Goal: Navigation & Orientation: Find specific page/section

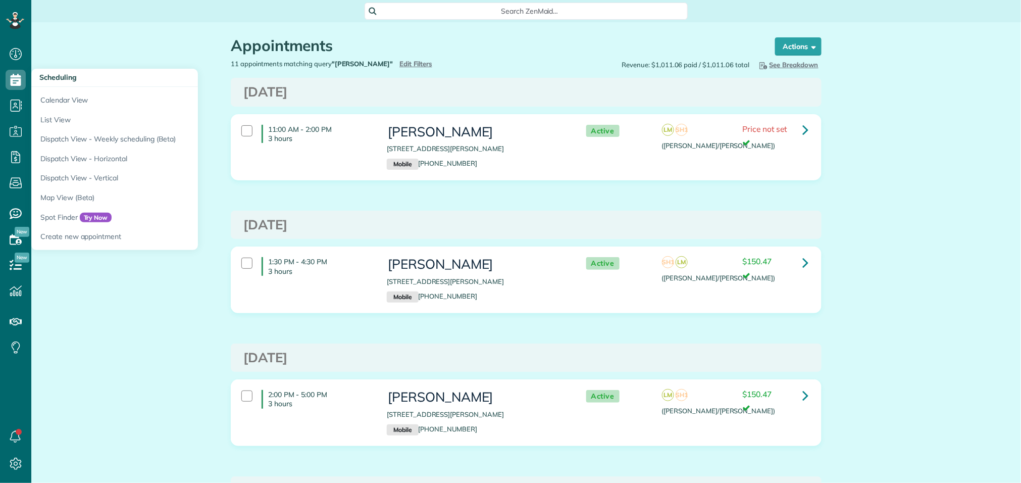
scroll to position [4, 4]
click at [61, 102] on link "Calendar View" at bounding box center [157, 98] width 252 height 23
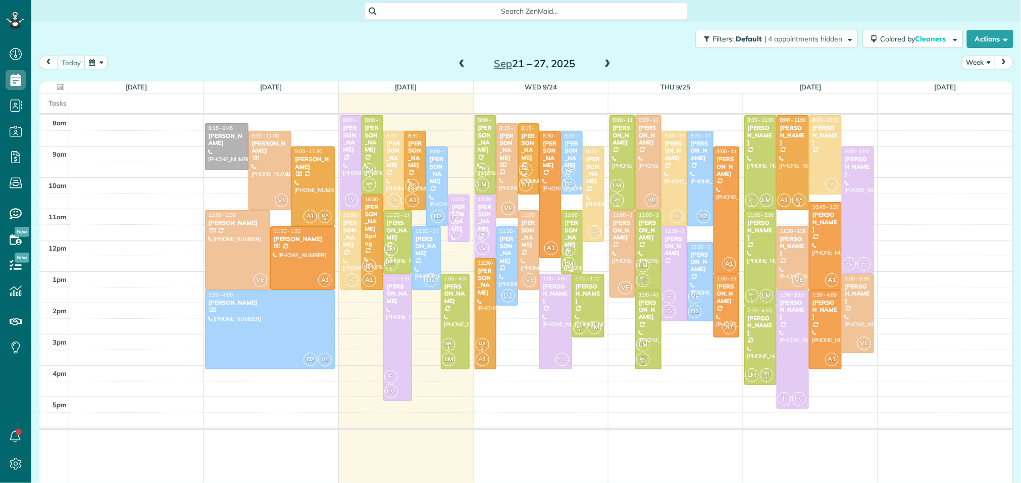
scroll to position [4, 4]
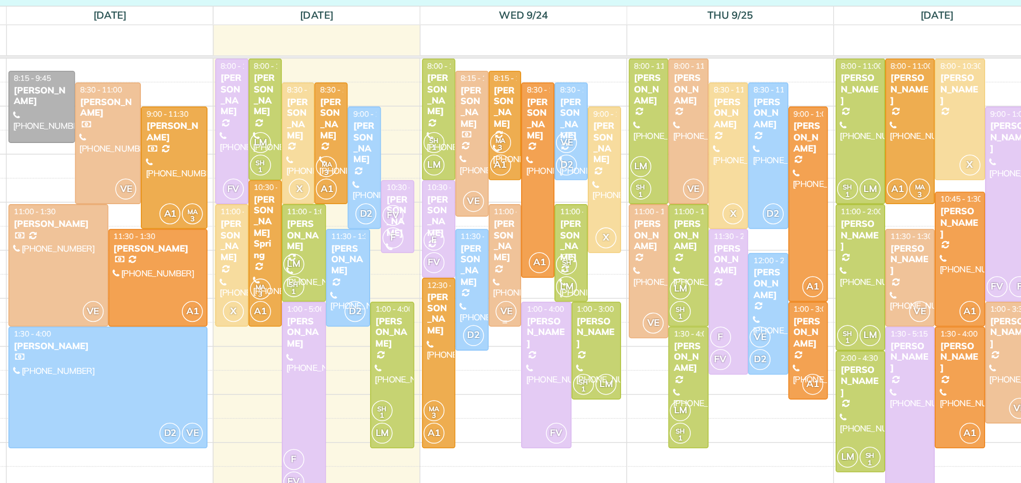
click at [527, 234] on div "Kayla Kosa" at bounding box center [529, 233] width 16 height 29
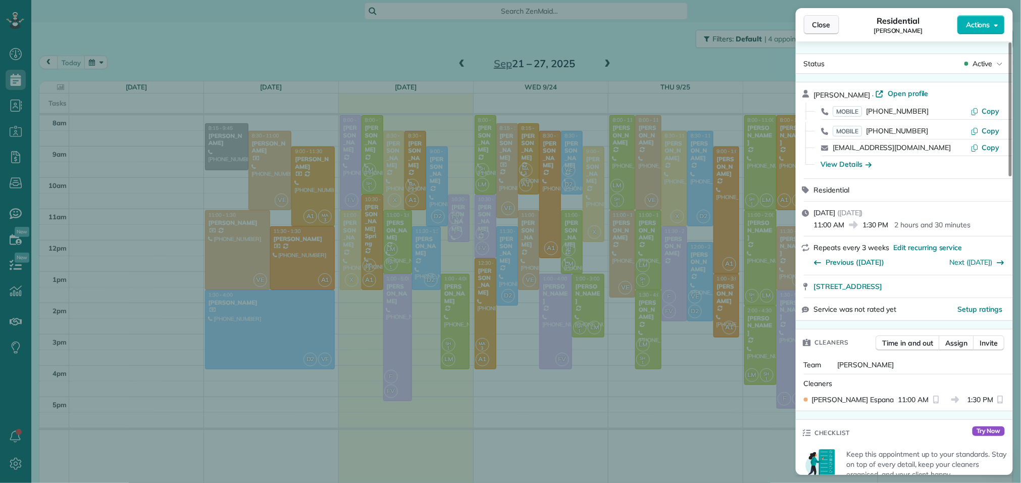
click at [833, 20] on button "Close" at bounding box center [821, 24] width 35 height 19
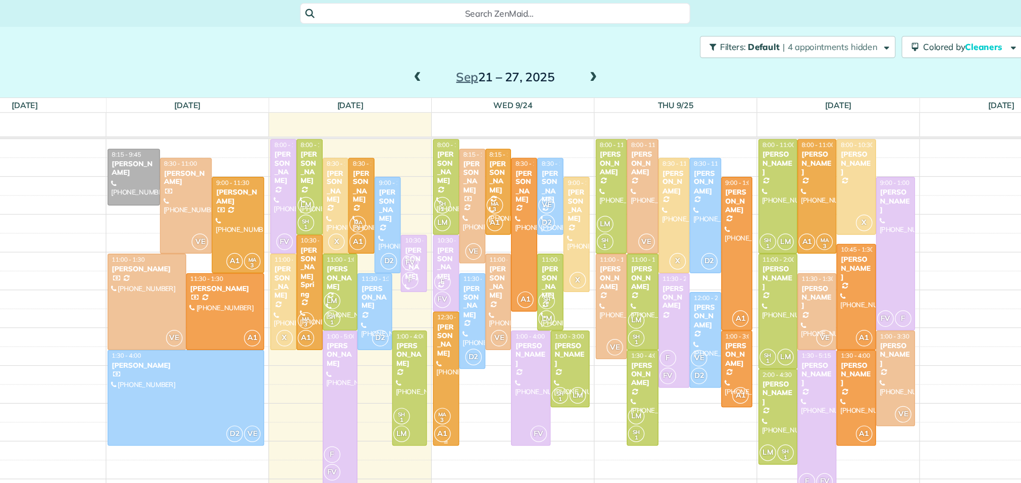
click at [488, 290] on div "[PERSON_NAME]" at bounding box center [486, 281] width 16 height 29
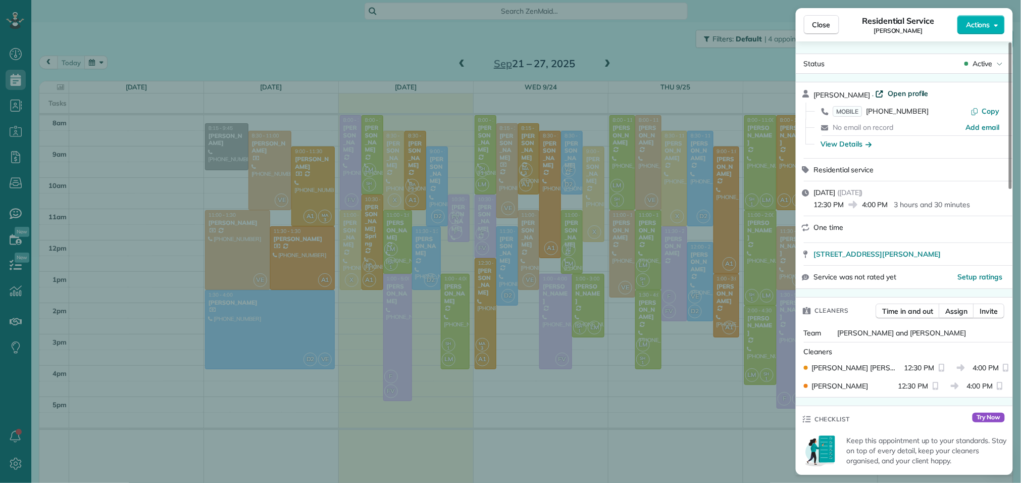
click at [901, 91] on span "Open profile" at bounding box center [908, 93] width 41 height 10
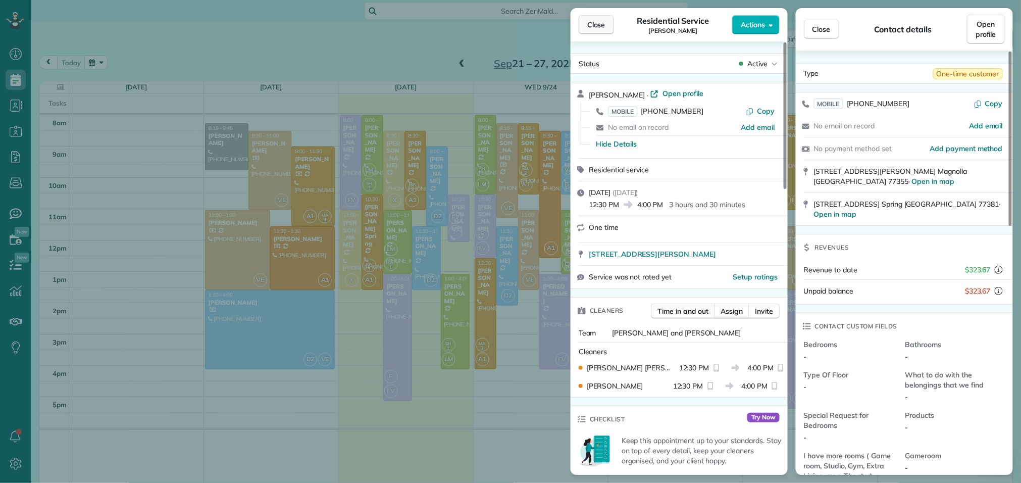
click at [604, 18] on button "Close" at bounding box center [596, 24] width 35 height 19
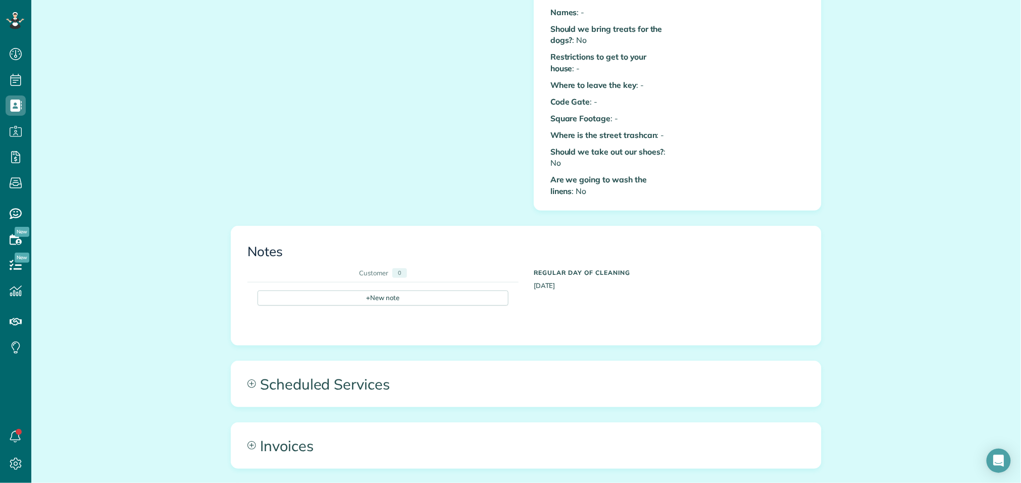
scroll to position [620, 0]
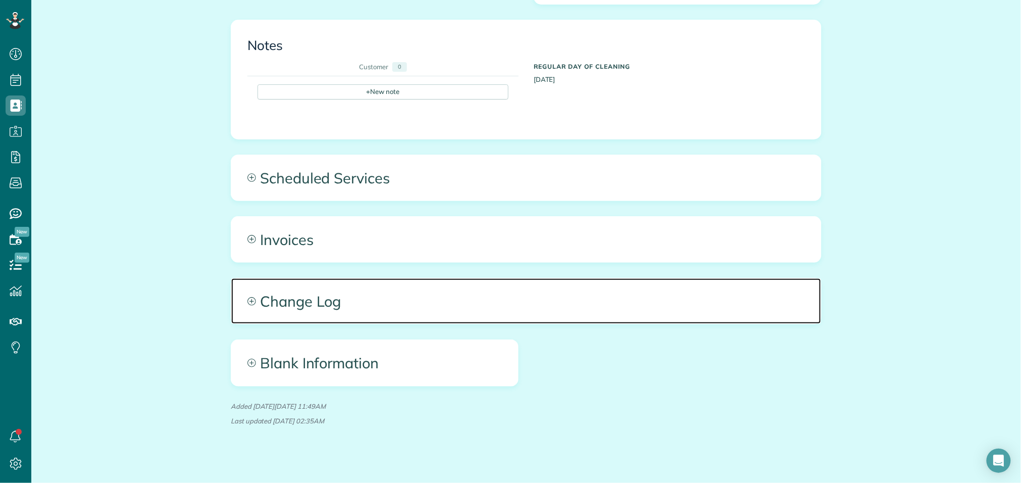
click at [362, 278] on span "Change Log" at bounding box center [526, 300] width 590 height 45
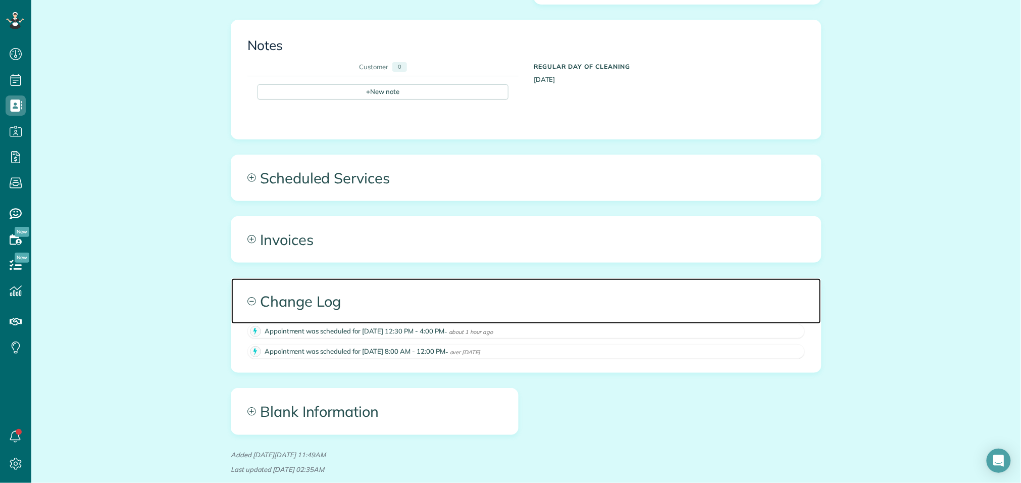
scroll to position [0, 0]
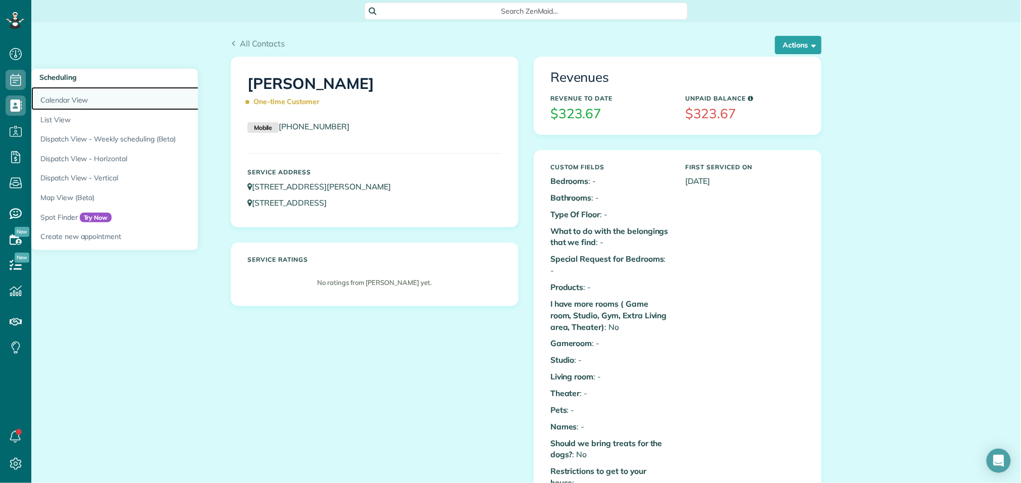
click at [45, 96] on link "Calendar View" at bounding box center [157, 98] width 252 height 23
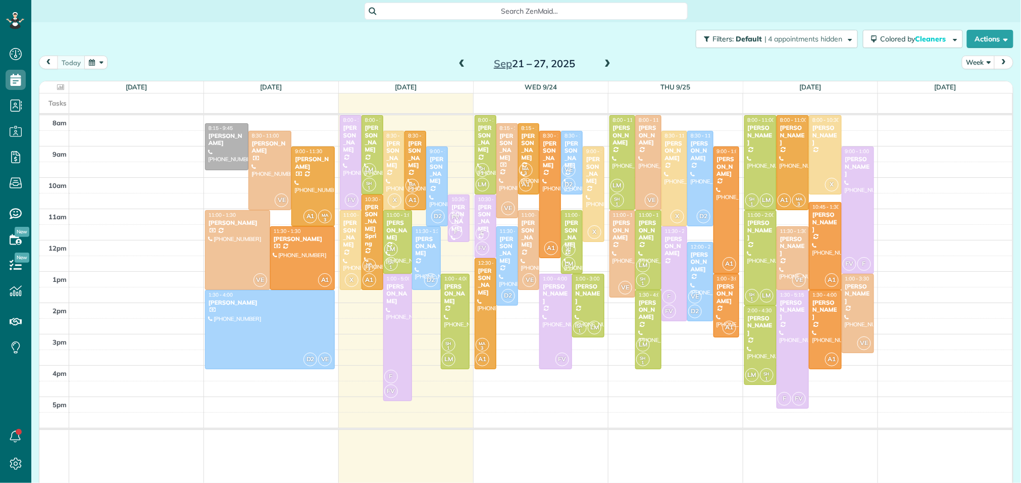
scroll to position [4, 4]
